Goal: Information Seeking & Learning: Understand process/instructions

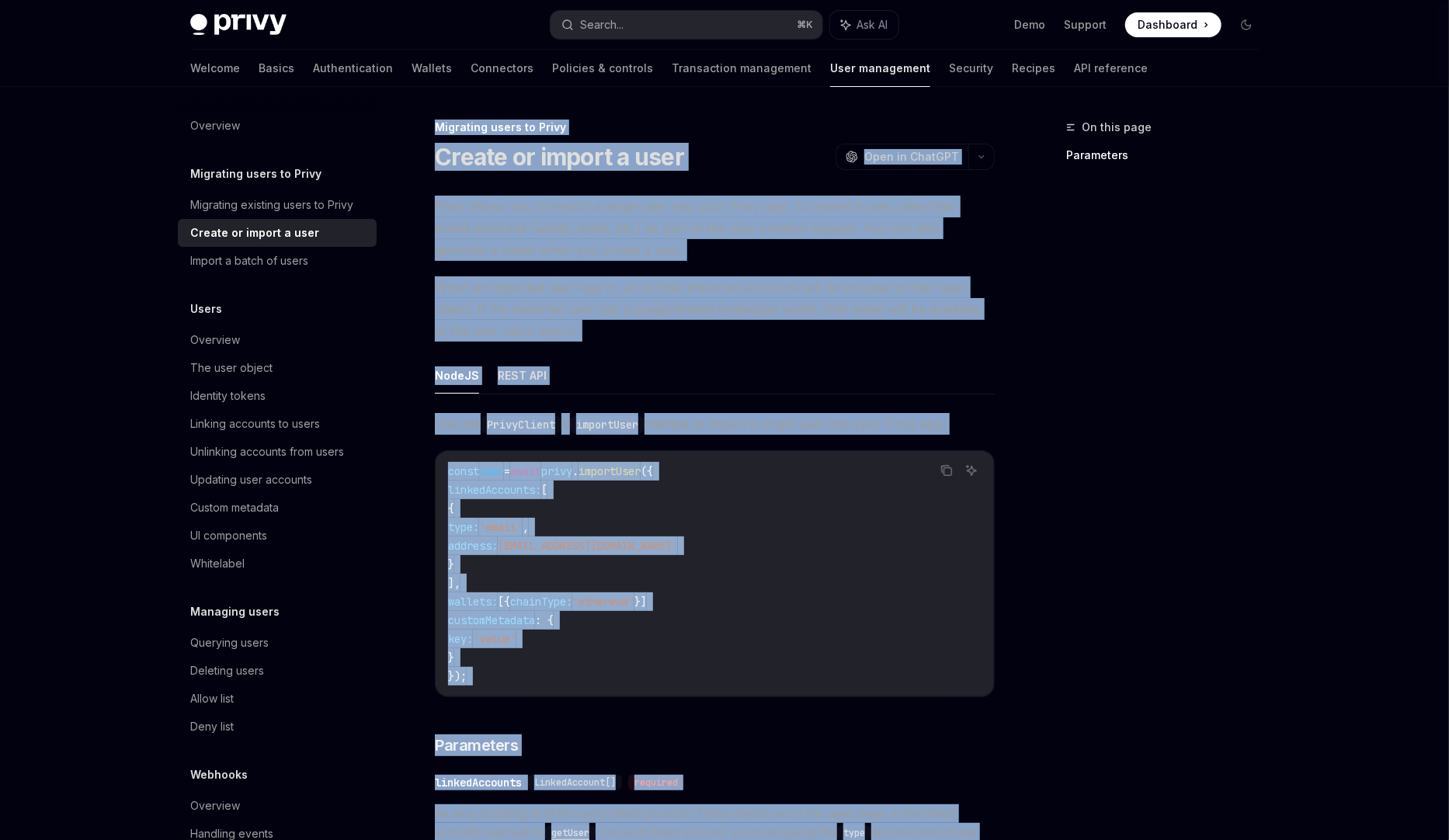
click at [652, 365] on ul "NodeJS REST API" at bounding box center [715, 375] width 560 height 37
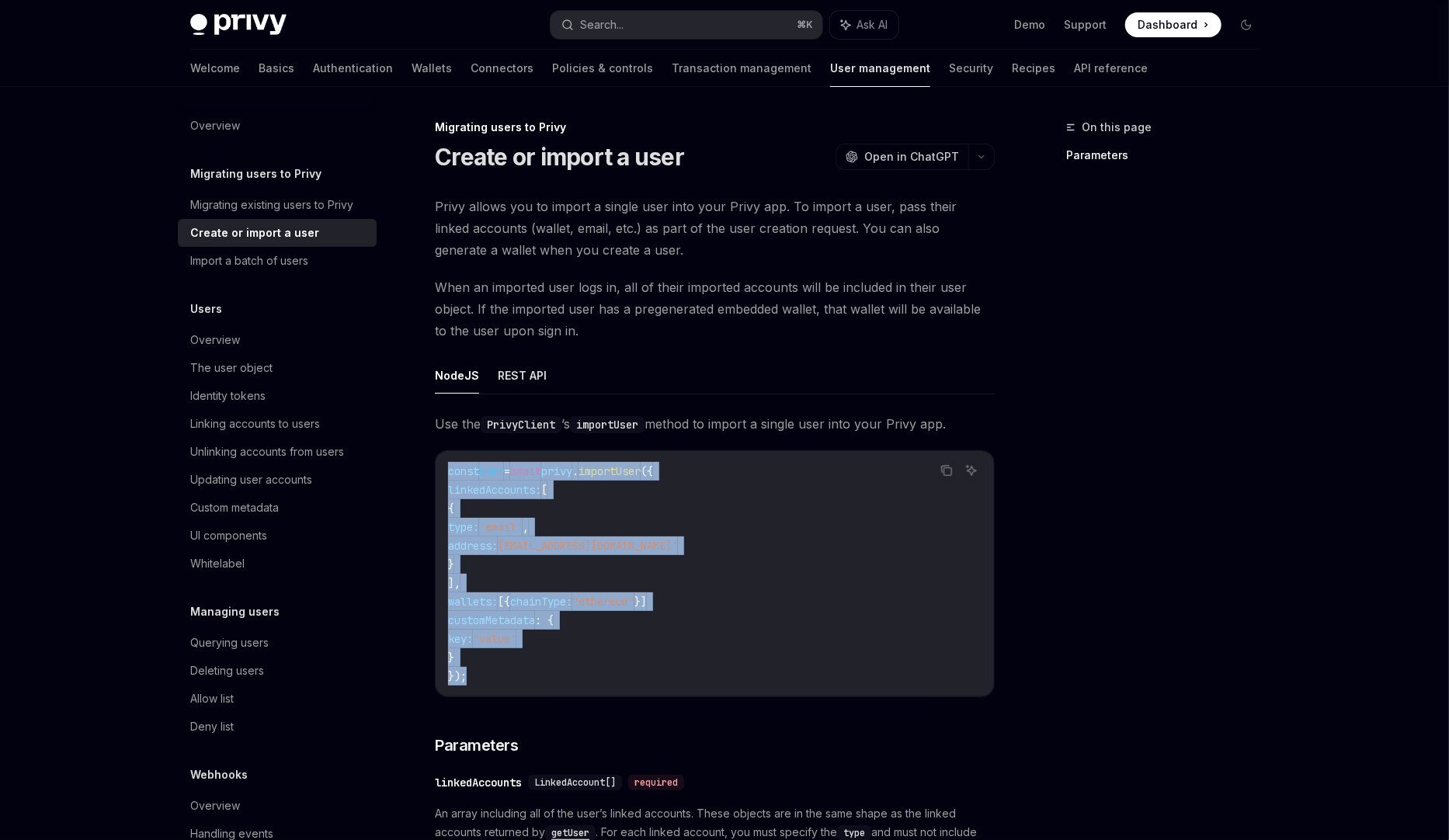
drag, startPoint x: 481, startPoint y: 657, endPoint x: 444, endPoint y: 472, distance: 188.7
click at [444, 472] on div "const user = await privy . importUser ({ linkedAccounts: [ { type: 'email' , ad…" at bounding box center [715, 574] width 558 height 245
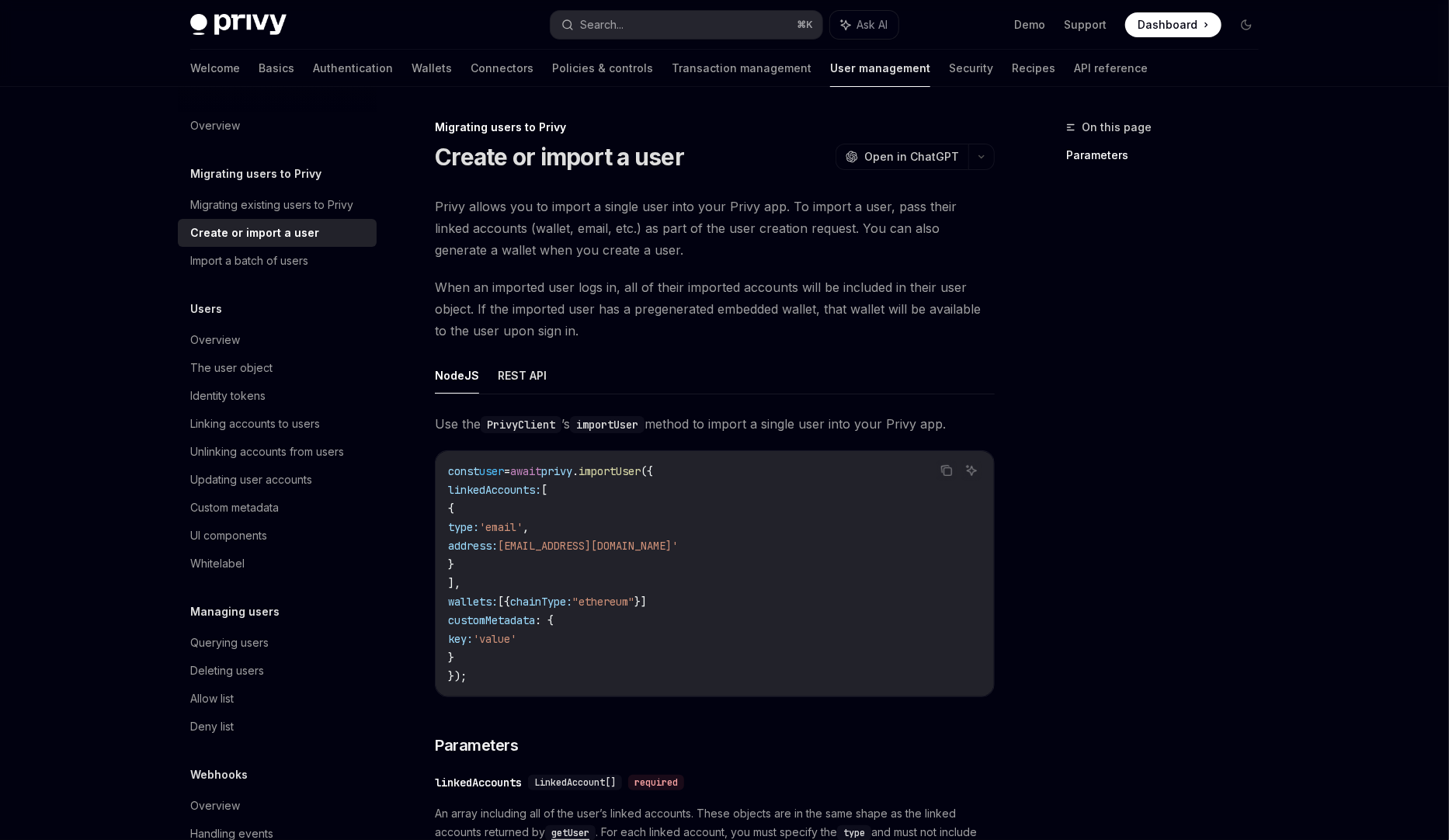
click at [831, 572] on code "const user = await privy . importUser ({ linkedAccounts: [ { type: 'email' , ad…" at bounding box center [715, 574] width 534 height 224
click at [697, 606] on code "const user = await privy . importUser ({ linkedAccounts: [ { type: 'email' , ad…" at bounding box center [715, 574] width 534 height 224
click at [693, 600] on code "const user = await privy . importUser ({ linkedAccounts: [ { type: 'email' , ad…" at bounding box center [715, 574] width 534 height 224
click at [1165, 278] on div "On this page Parameters" at bounding box center [1153, 478] width 236 height 722
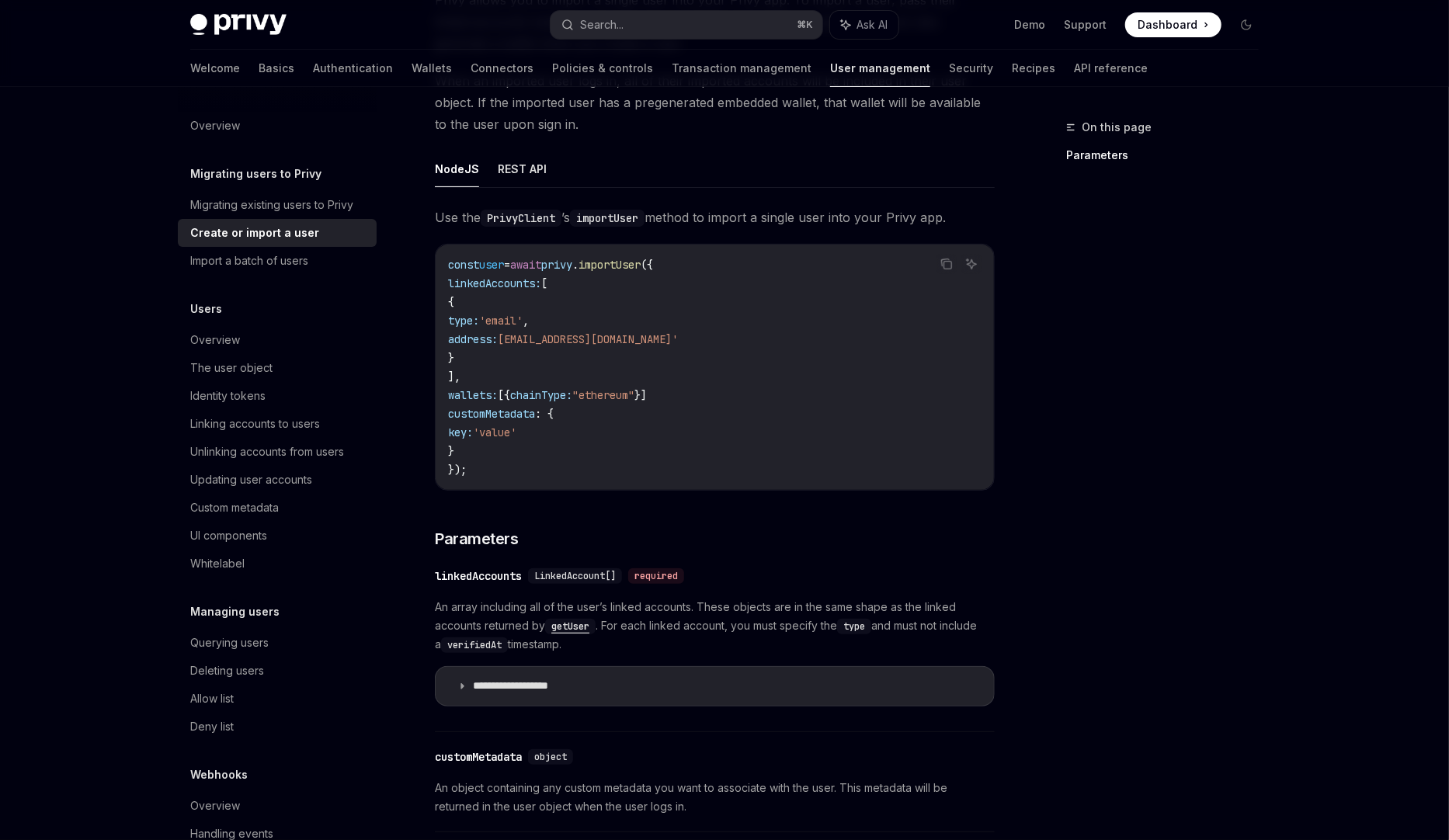
scroll to position [237, 0]
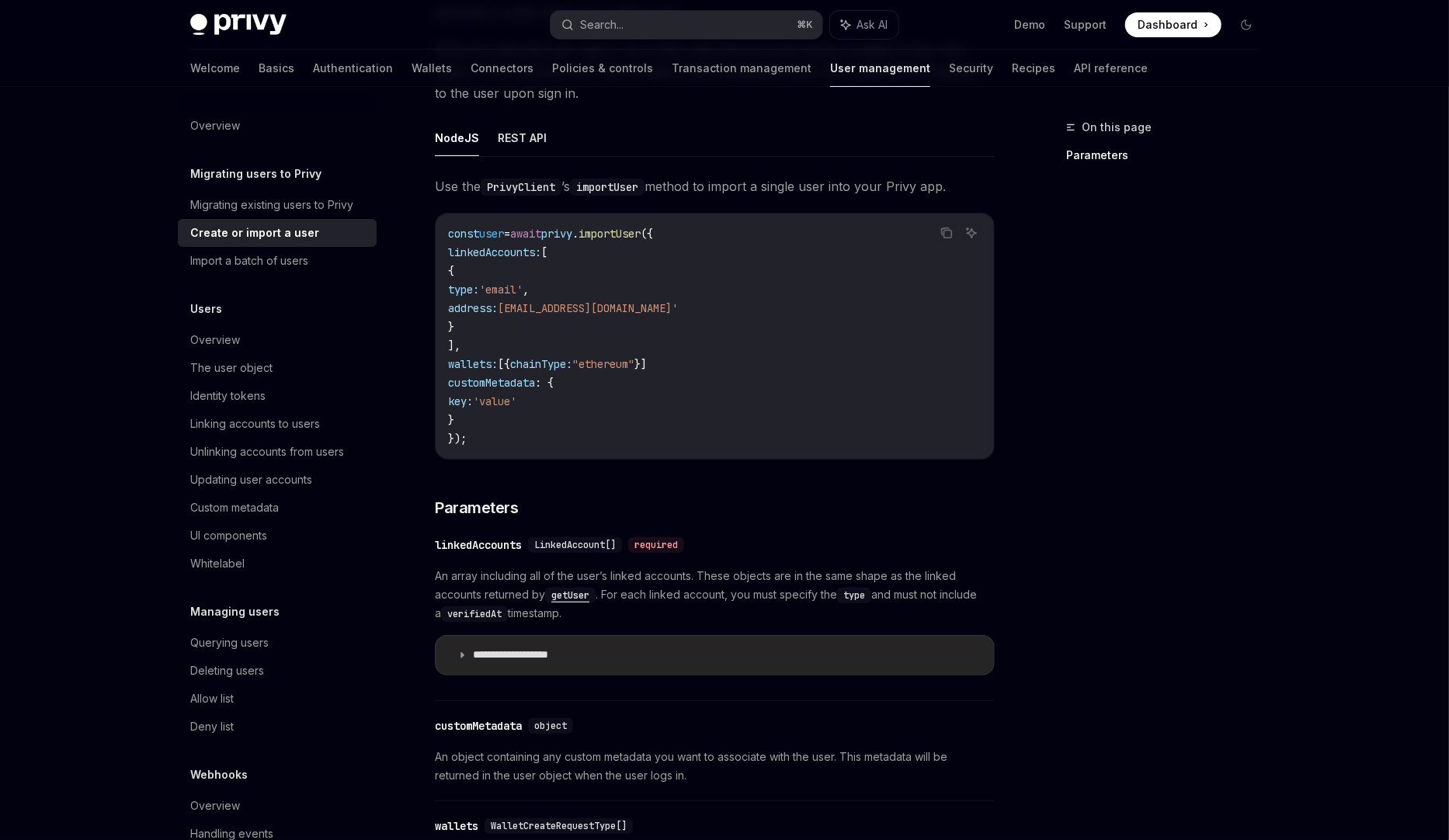
click at [549, 651] on p "**********" at bounding box center [527, 655] width 110 height 14
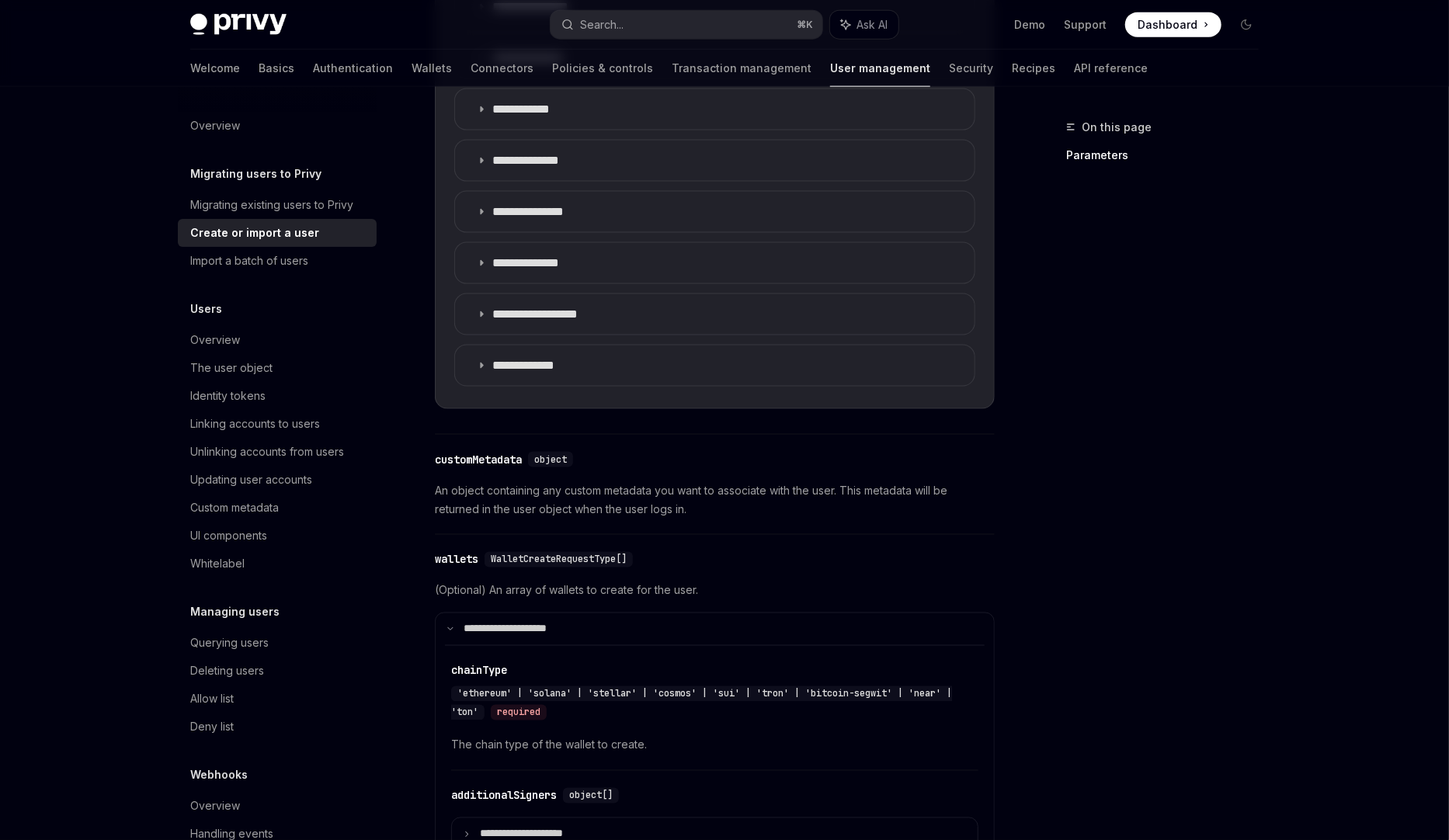
scroll to position [1456, 0]
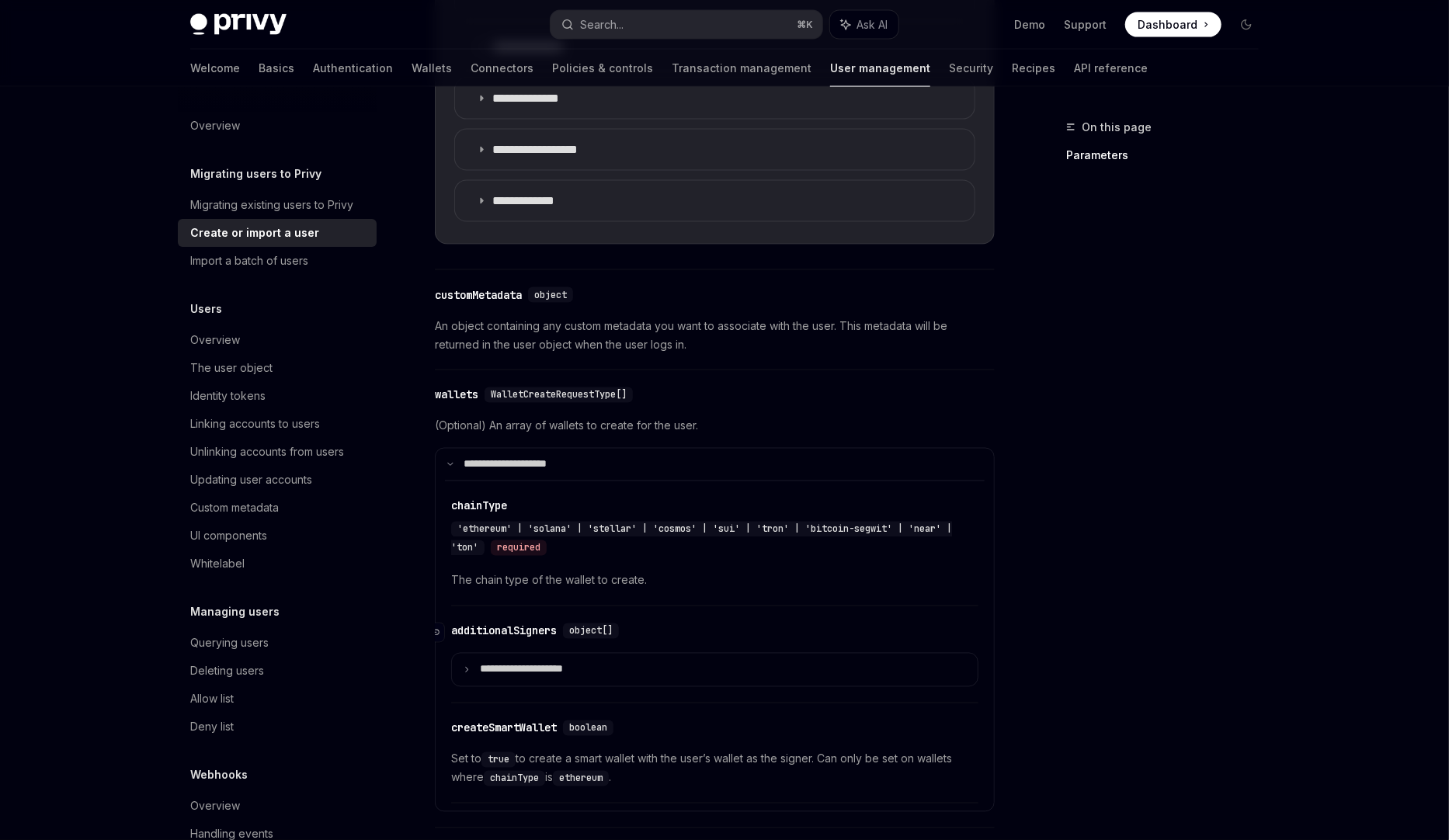
click at [494, 624] on div "additionalSigners" at bounding box center [504, 631] width 106 height 16
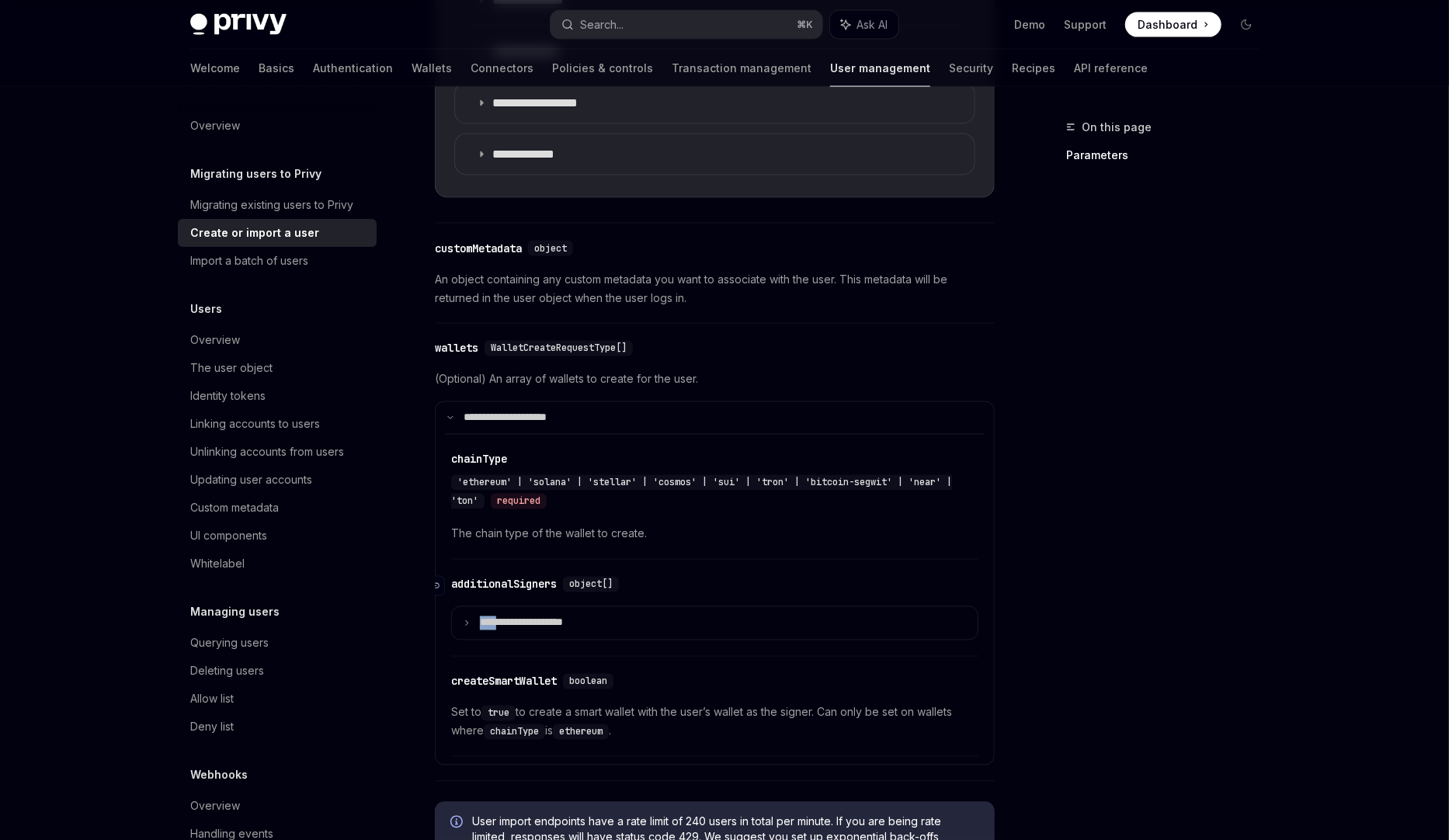
click at [494, 624] on div "**********" at bounding box center [715, 612] width 527 height 89
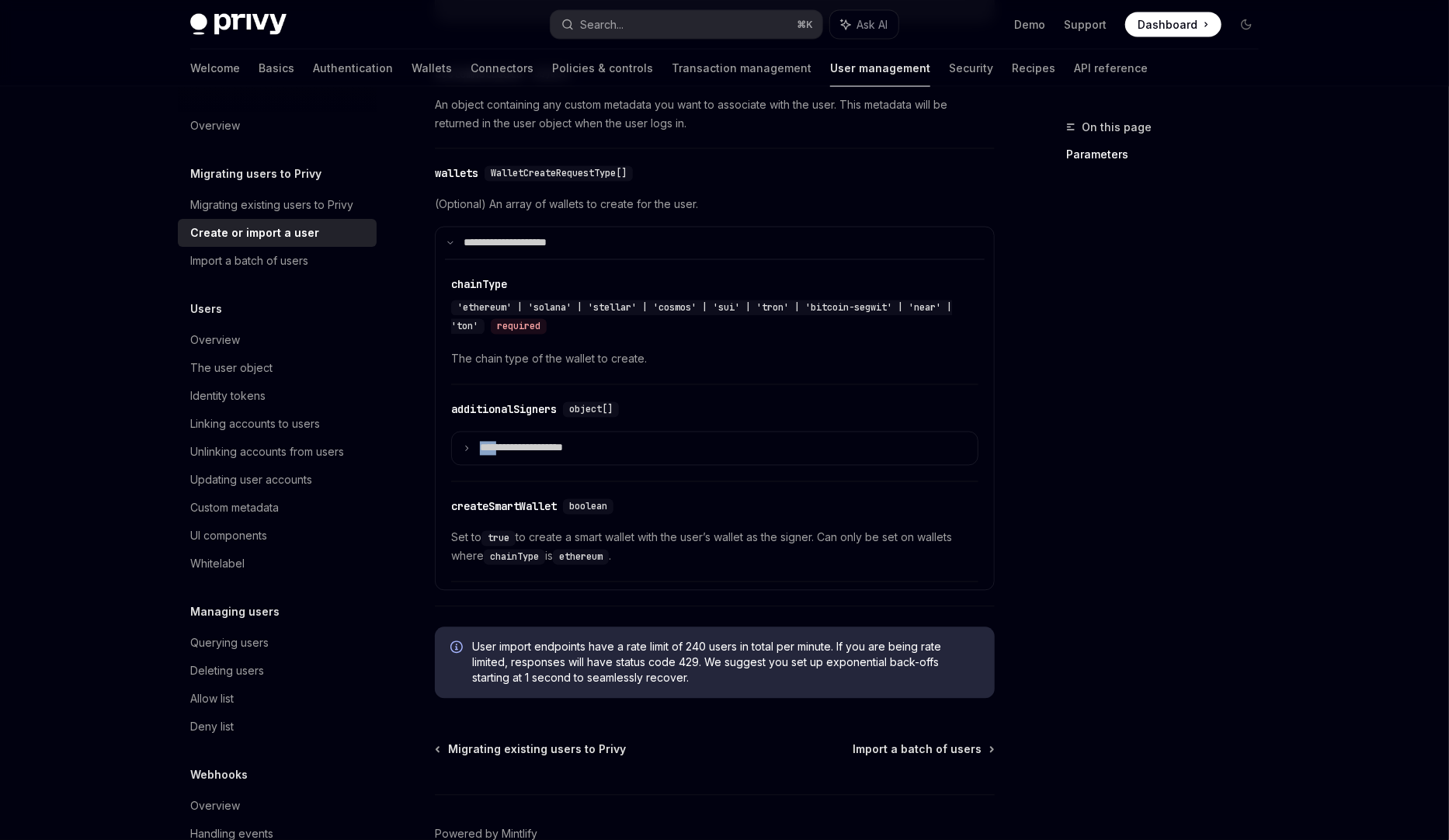
scroll to position [1674, 0]
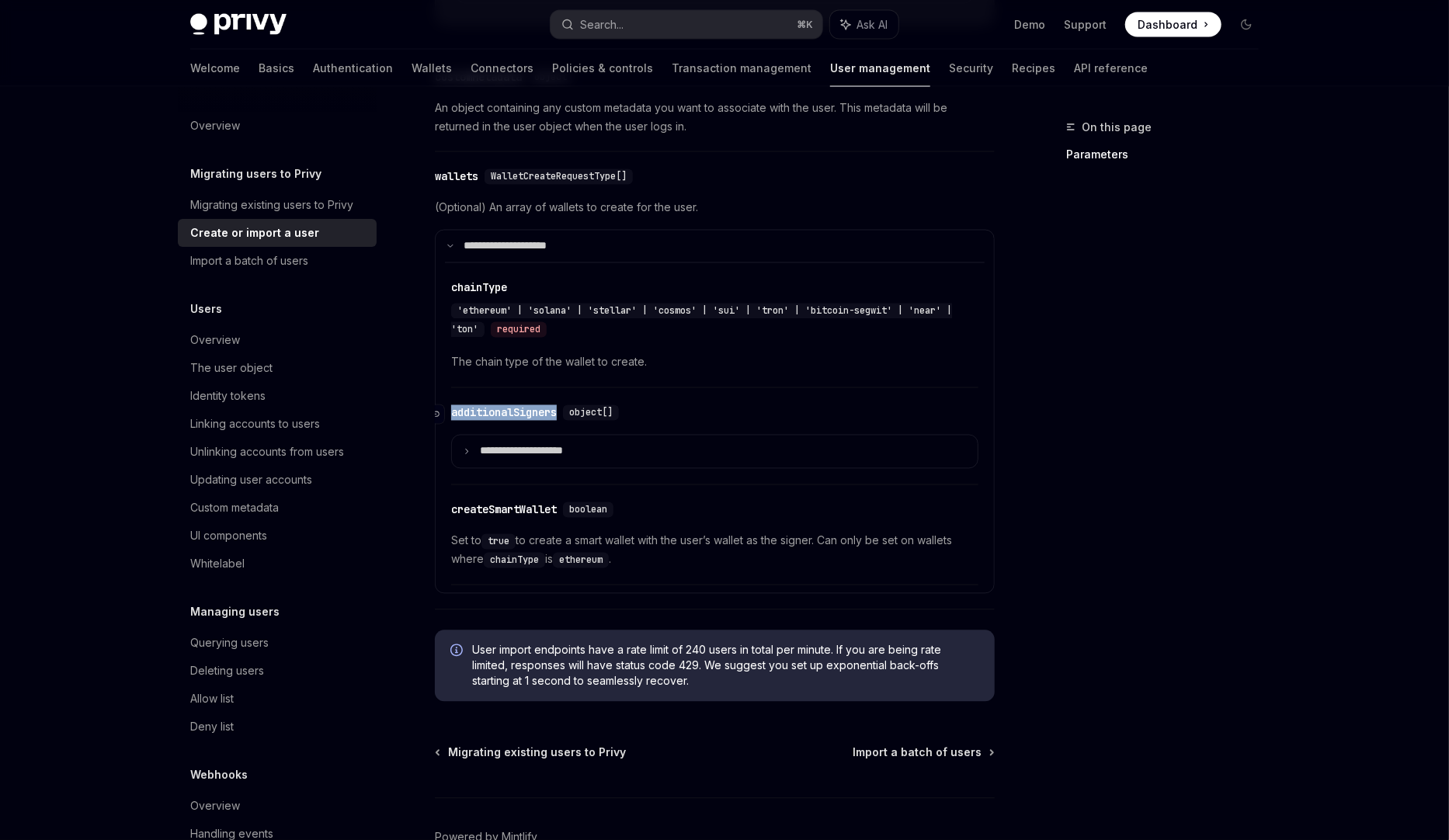
drag, startPoint x: 563, startPoint y: 406, endPoint x: 445, endPoint y: 402, distance: 118.1
click at [451, 405] on div "​ additionalSigners object[]" at bounding box center [538, 413] width 174 height 16
copy div "​ additionalSigners"
click at [1114, 502] on div "On this page Parameters" at bounding box center [1153, 478] width 236 height 722
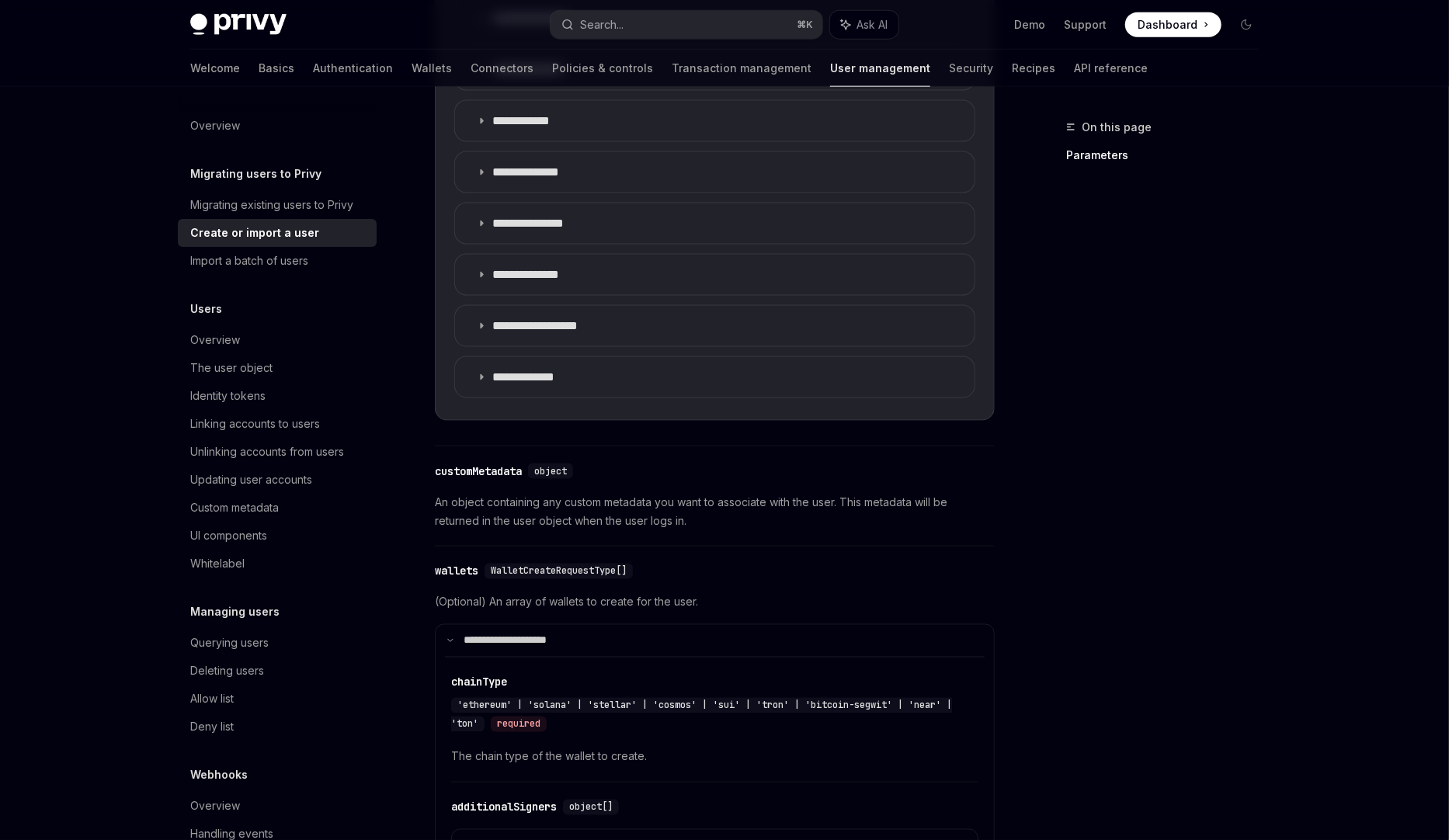
scroll to position [1403, 0]
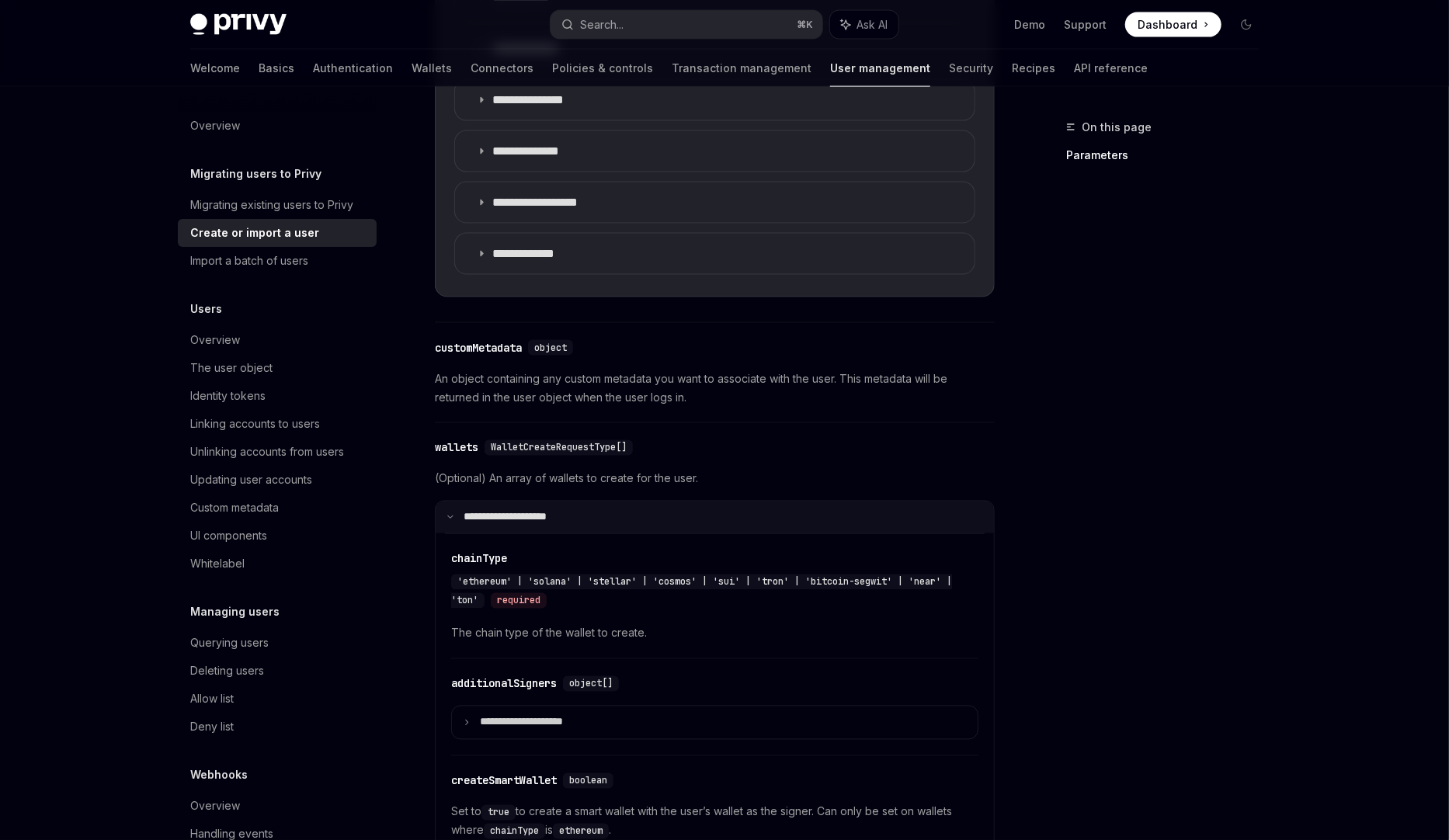
click at [450, 513] on icon at bounding box center [450, 517] width 8 height 8
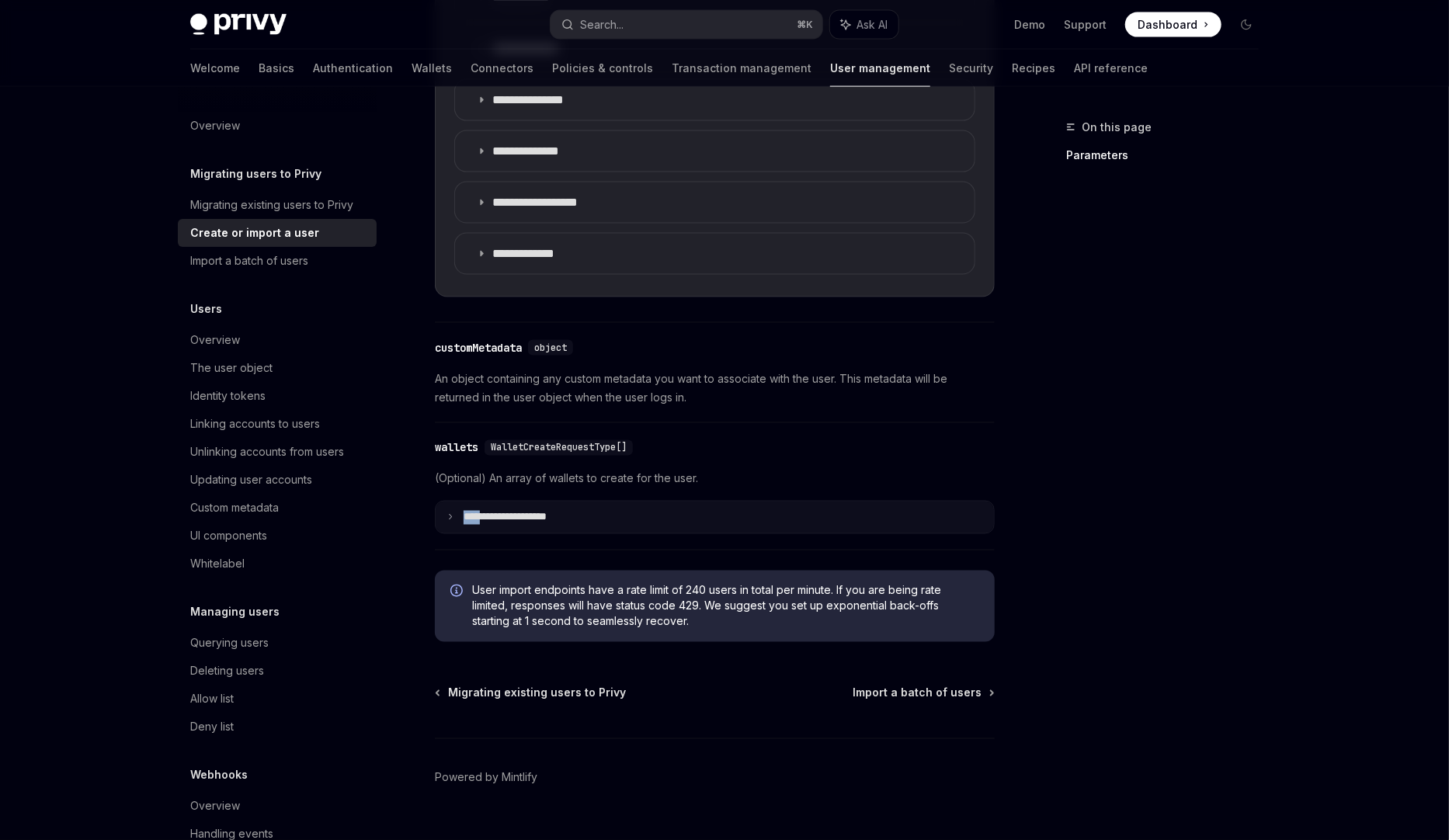
click at [450, 513] on icon at bounding box center [450, 517] width 8 height 8
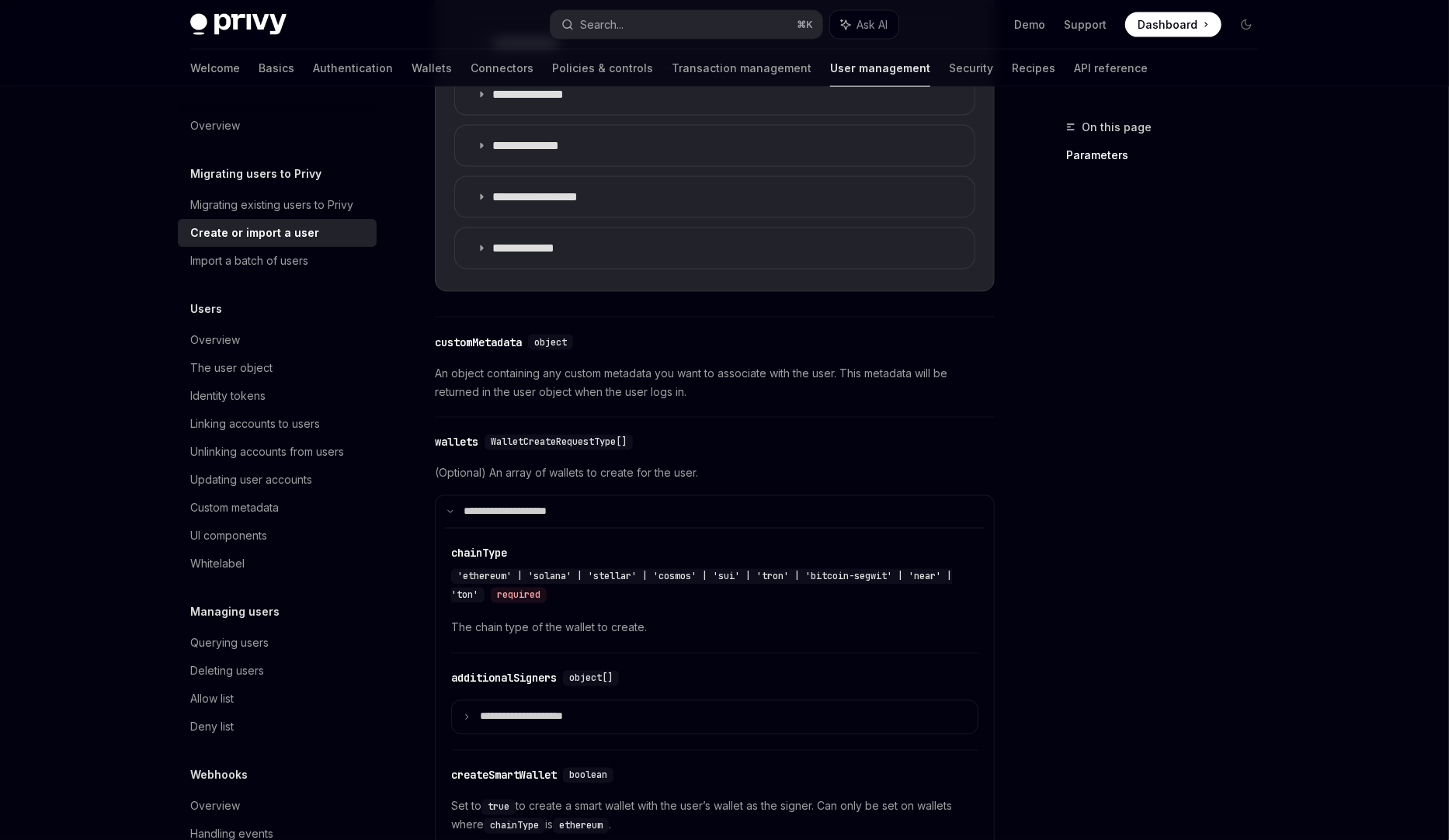
scroll to position [1415, 0]
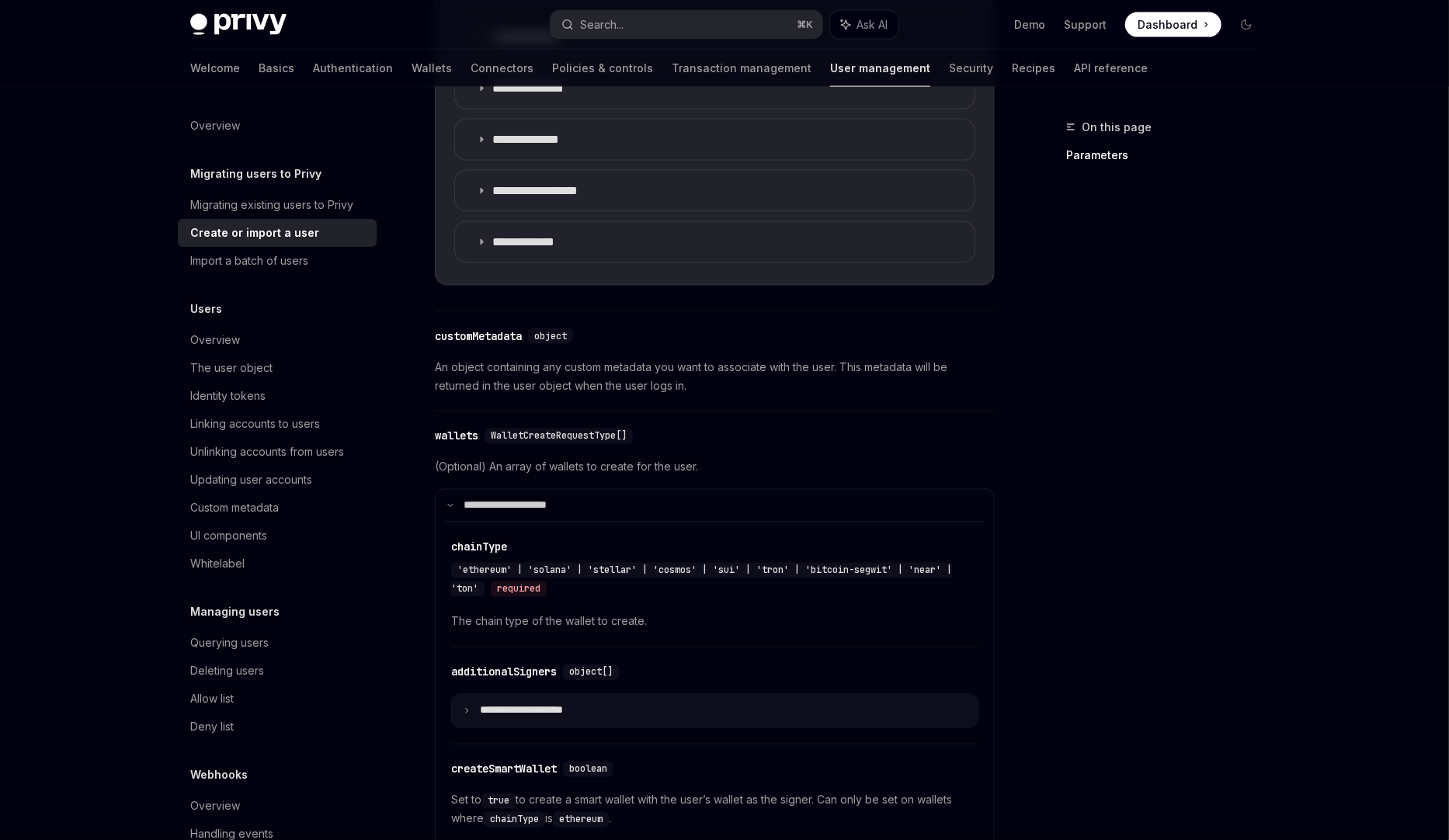
click at [618, 695] on summary "**********" at bounding box center [715, 712] width 526 height 33
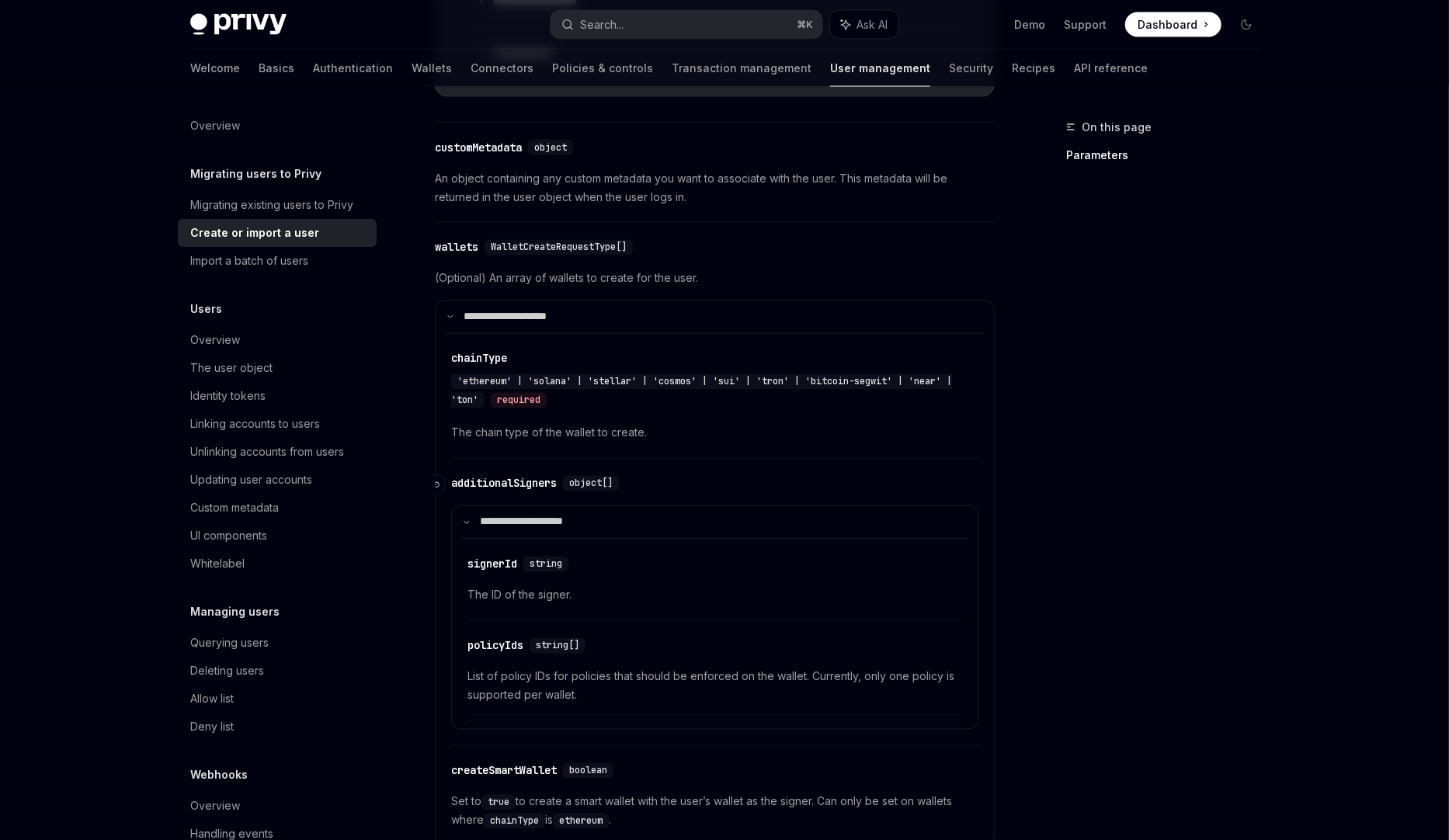
scroll to position [1653, 0]
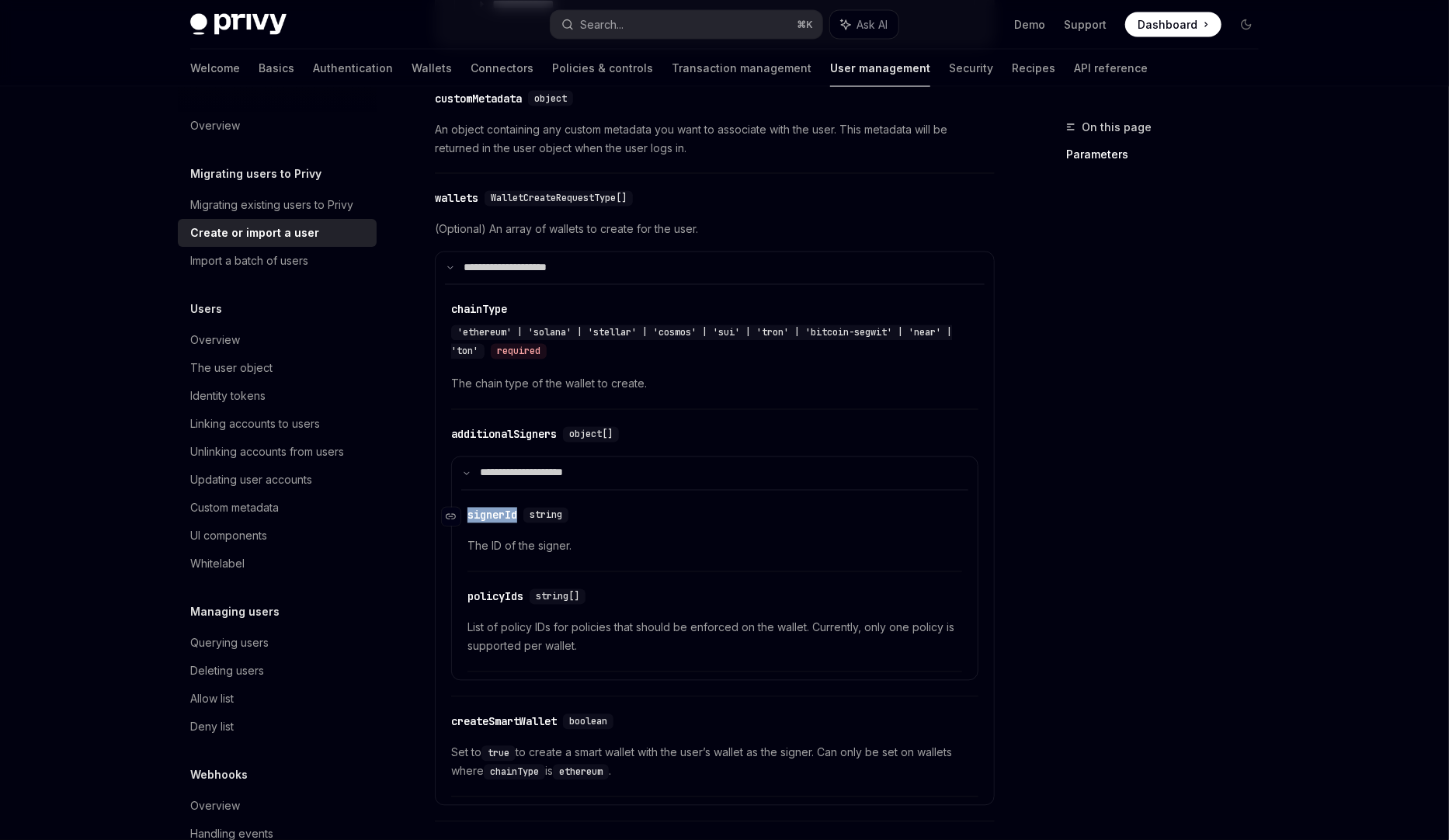
drag, startPoint x: 524, startPoint y: 508, endPoint x: 469, endPoint y: 509, distance: 55.0
click at [469, 509] on div "​ signerId string" at bounding box center [521, 515] width 107 height 16
copy div "signerId"
click at [112, 73] on div at bounding box center [724, 43] width 1449 height 87
type textarea "*"
